Goal: Check status: Check status

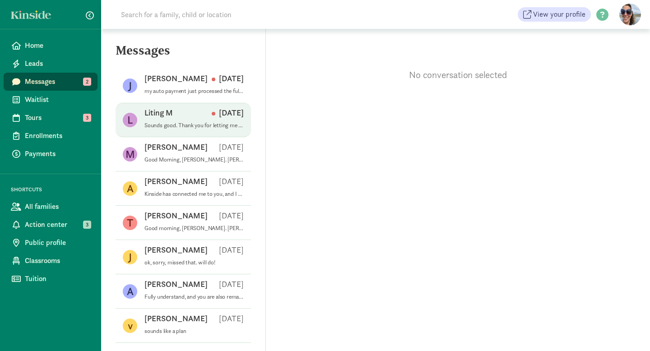
click at [203, 126] on p "Sounds good. Thank you for letting me know!" at bounding box center [193, 125] width 99 height 7
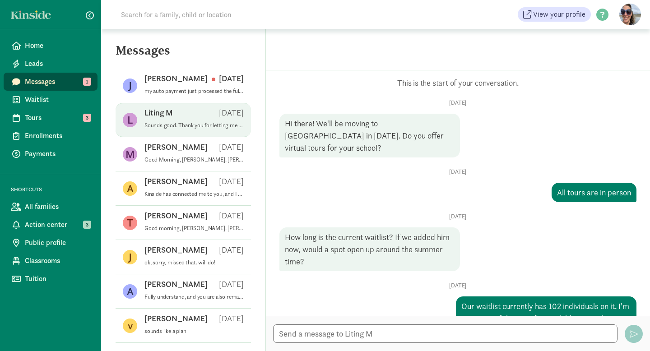
scroll to position [382, 0]
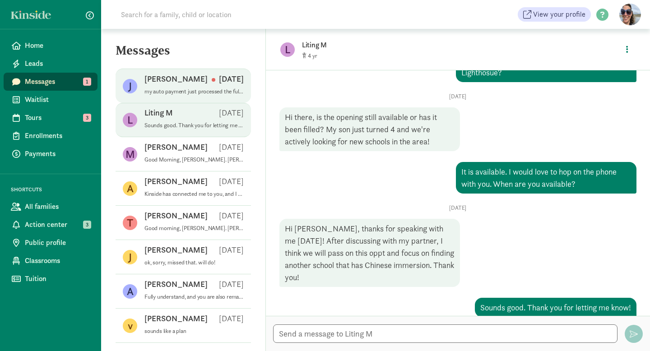
click at [202, 93] on p "my auto payment just processed the full amount, it is not a problem we are happ…" at bounding box center [193, 91] width 99 height 7
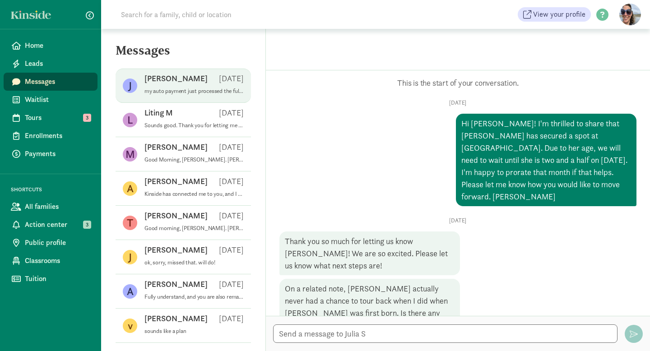
scroll to position [409, 0]
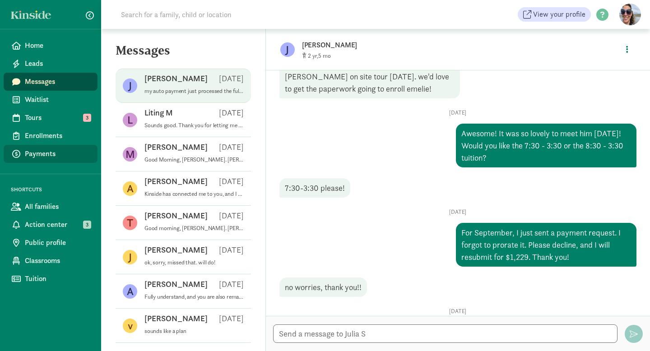
click at [42, 158] on span "Payments" at bounding box center [57, 154] width 65 height 11
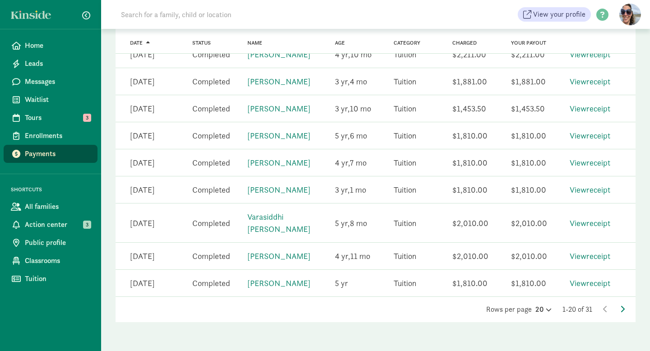
scroll to position [517, 0]
click at [622, 307] on icon at bounding box center [622, 309] width 5 height 7
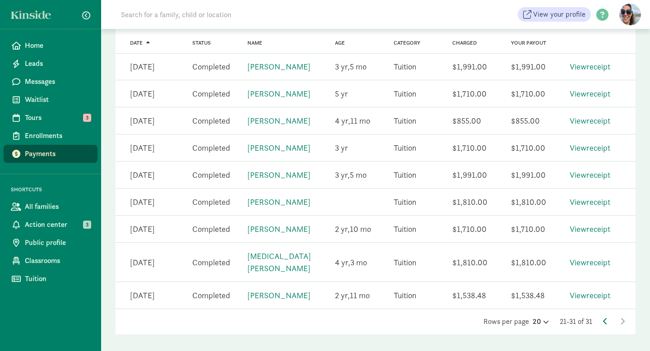
scroll to position [0, 0]
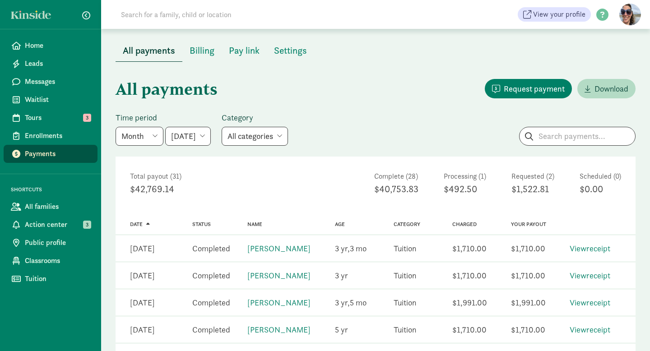
click at [211, 133] on select "May 2025 June 2025 July 2025 August 2025 September 2025 October 2025 November 2…" at bounding box center [188, 136] width 46 height 19
select select "2025-09-01"
click at [165, 127] on select "May 2025 June 2025 July 2025 August 2025 September 2025 October 2025 November 2…" at bounding box center [188, 136] width 46 height 19
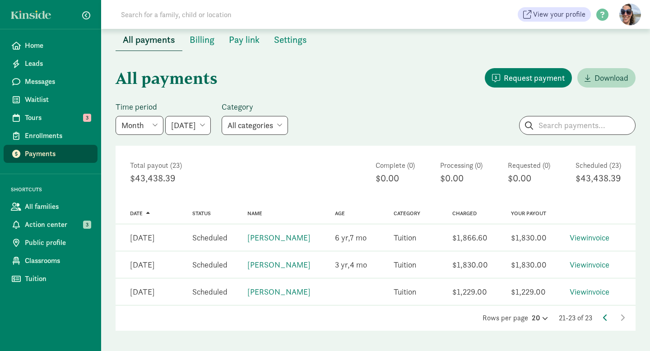
scroll to position [19, 0]
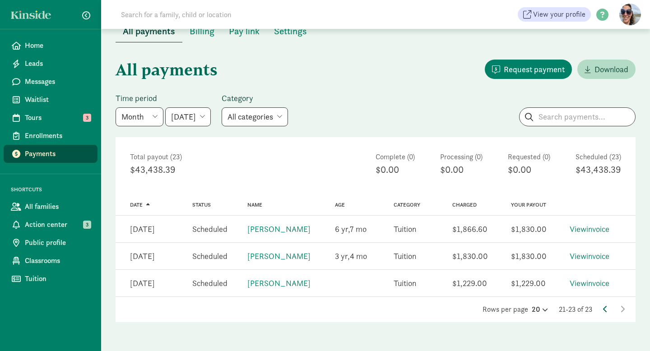
click at [605, 306] on icon at bounding box center [605, 309] width 5 height 7
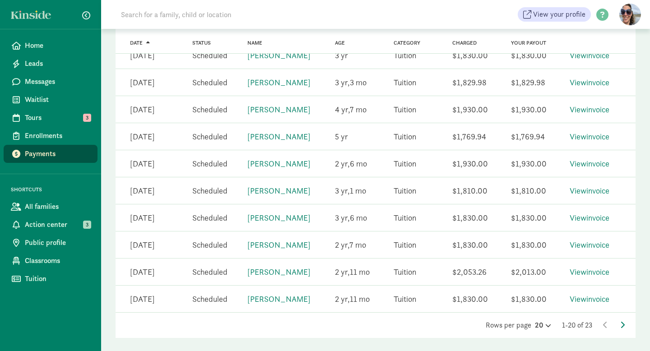
scroll to position [492, 0]
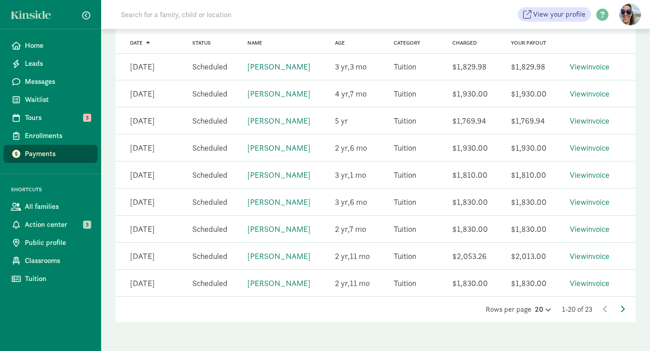
click at [623, 308] on iframe "To enrich screen reader interactions, please activate Accessibility in Grammarl…" at bounding box center [627, 329] width 45 height 43
click at [623, 307] on icon at bounding box center [622, 309] width 5 height 7
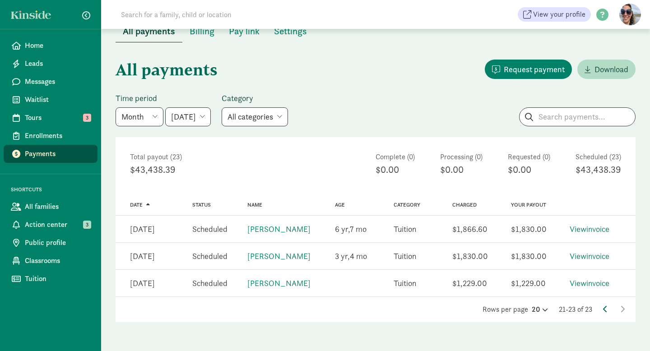
click at [605, 310] on icon at bounding box center [605, 309] width 5 height 7
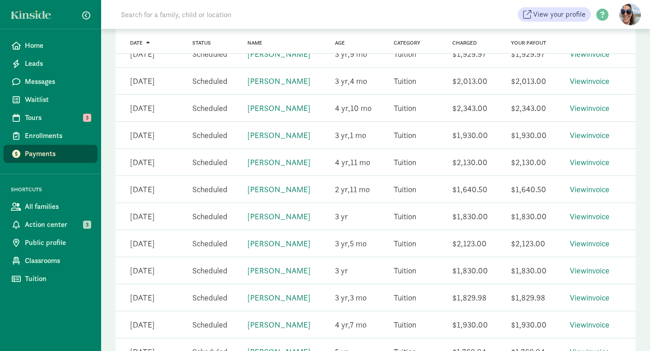
scroll to position [492, 0]
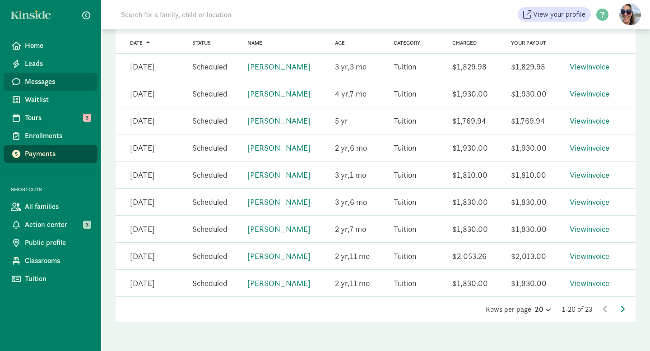
click at [34, 82] on span "Messages" at bounding box center [57, 81] width 65 height 11
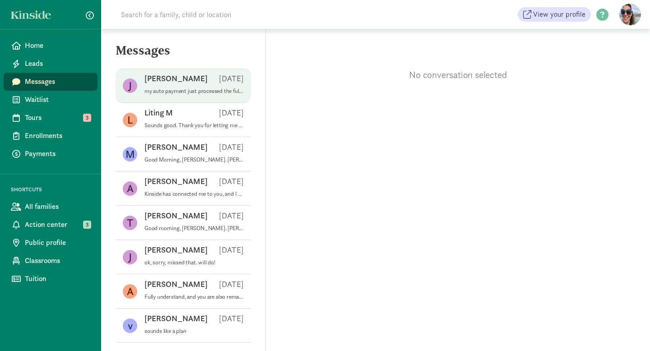
click at [193, 97] on span "[PERSON_NAME] S [DATE] my auto payment just processed the full amount, it is no…" at bounding box center [193, 85] width 99 height 25
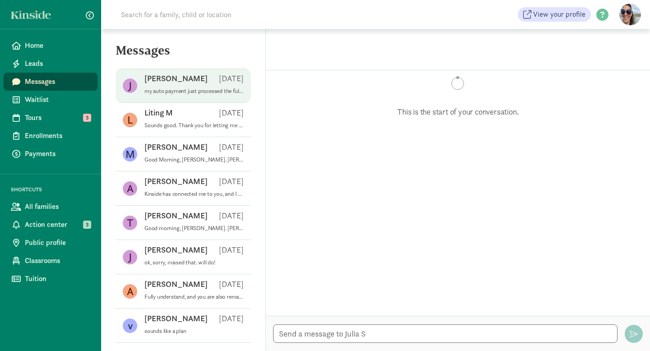
scroll to position [409, 0]
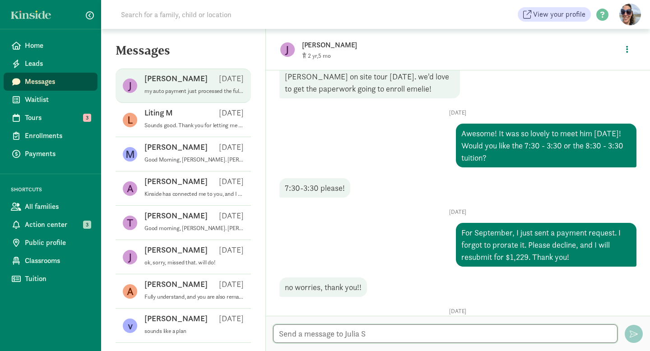
click at [342, 336] on textarea at bounding box center [445, 334] width 345 height 19
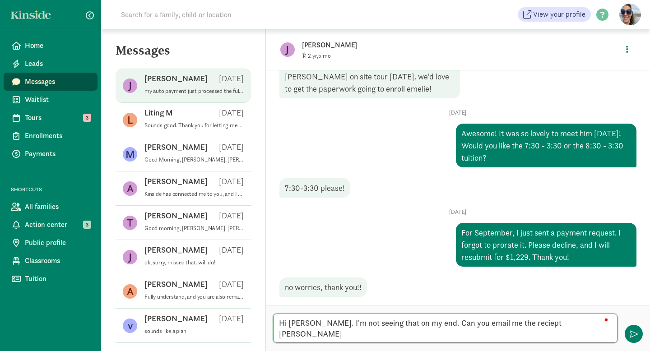
scroll to position [0, 0]
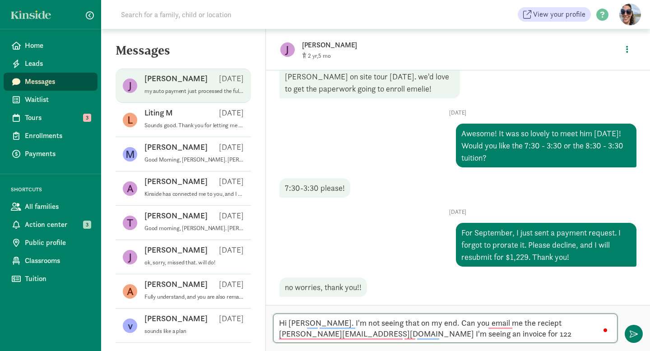
type textarea "Hi [PERSON_NAME]. I'm not seeing that on my end. Can you email me the reciept […"
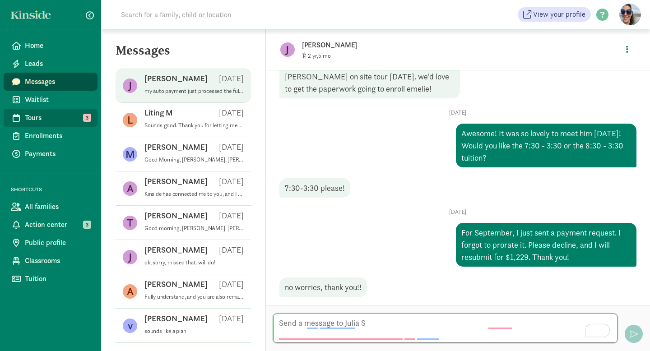
scroll to position [476, 0]
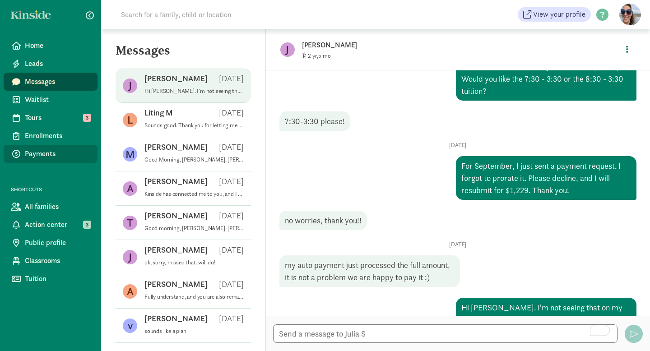
click at [38, 155] on span "Payments" at bounding box center [57, 154] width 65 height 11
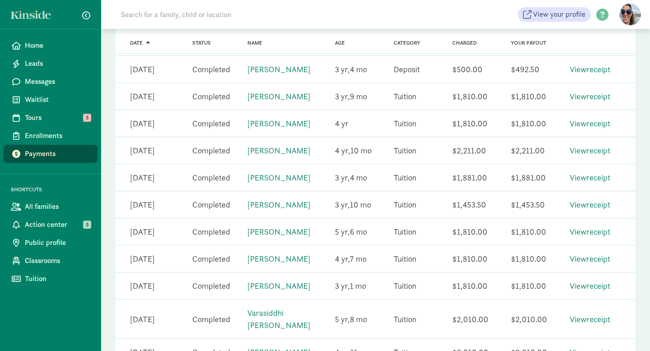
scroll to position [517, 0]
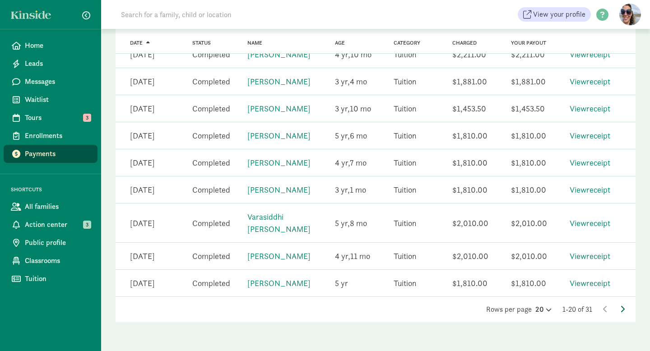
click at [622, 307] on icon at bounding box center [622, 309] width 5 height 7
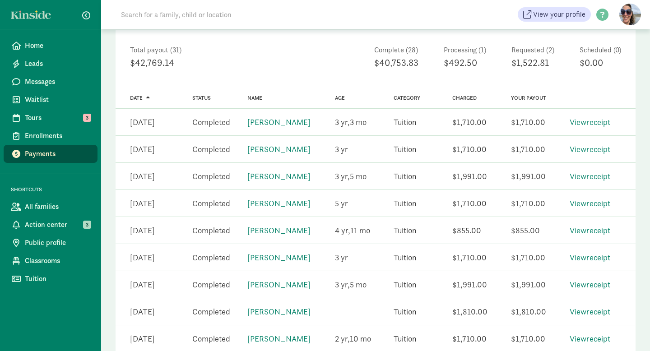
scroll to position [0, 0]
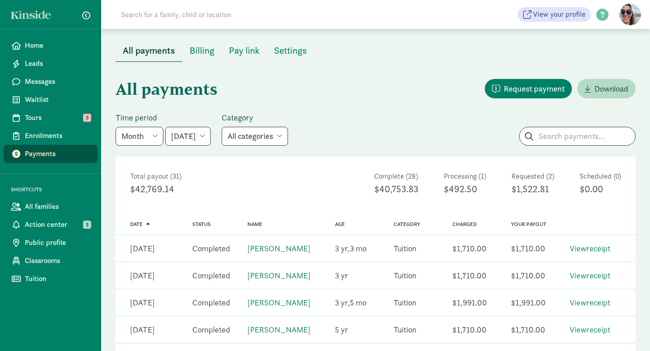
click at [211, 135] on select "May 2025 June 2025 July 2025 August 2025 September 2025 October 2025 November 2…" at bounding box center [188, 136] width 46 height 19
select select "2025-09-01"
click at [165, 127] on select "May 2025 June 2025 July 2025 August 2025 September 2025 October 2025 November 2…" at bounding box center [188, 136] width 46 height 19
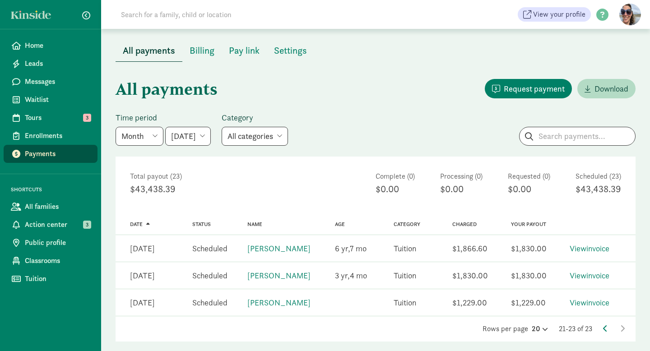
scroll to position [19, 0]
